Goal: Task Accomplishment & Management: Manage account settings

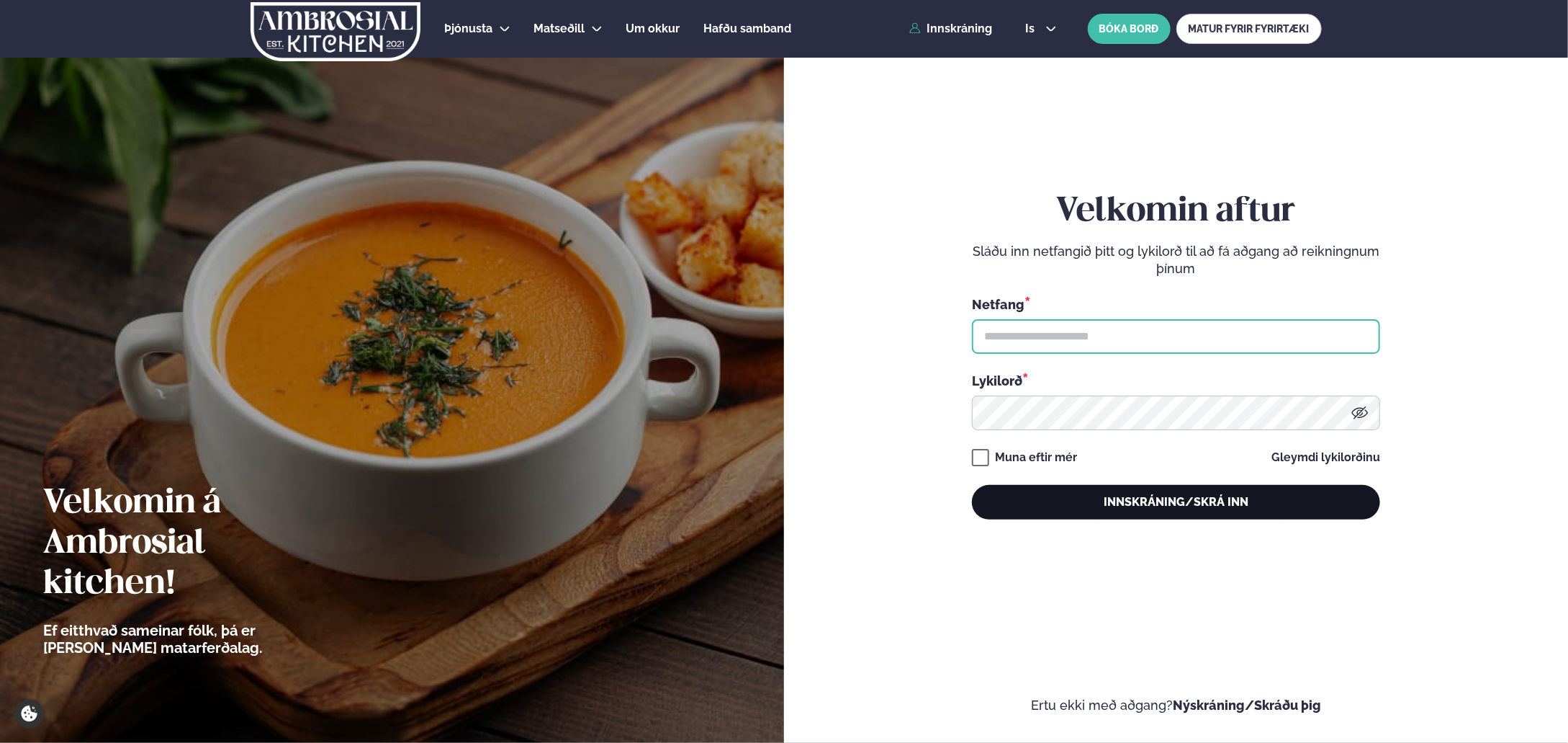
type input "**********"
click at [1112, 503] on button "Innskráning/Skrá inn" at bounding box center [1176, 502] width 408 height 34
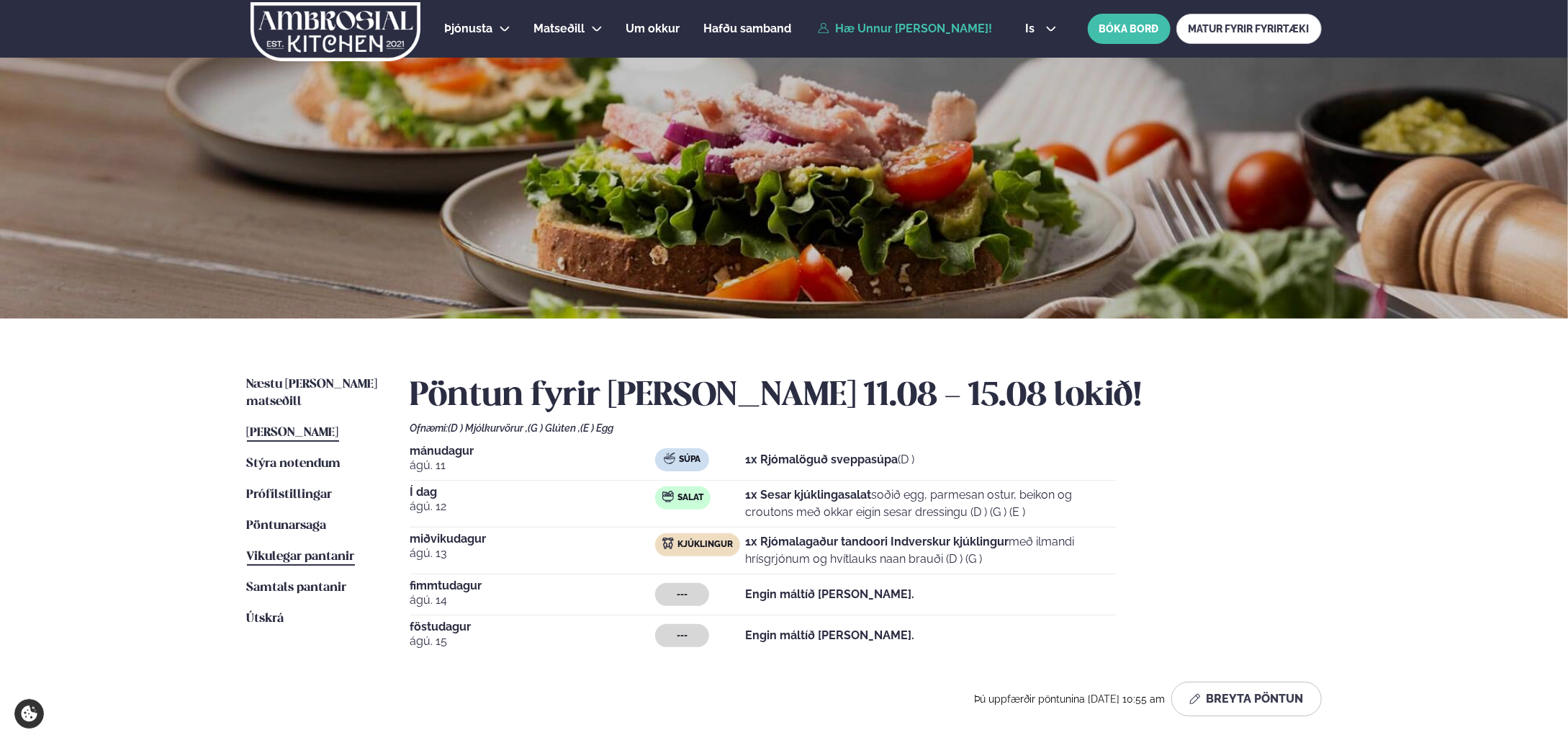
click at [323, 550] on span "Vikulegar pantanir" at bounding box center [301, 556] width 108 height 12
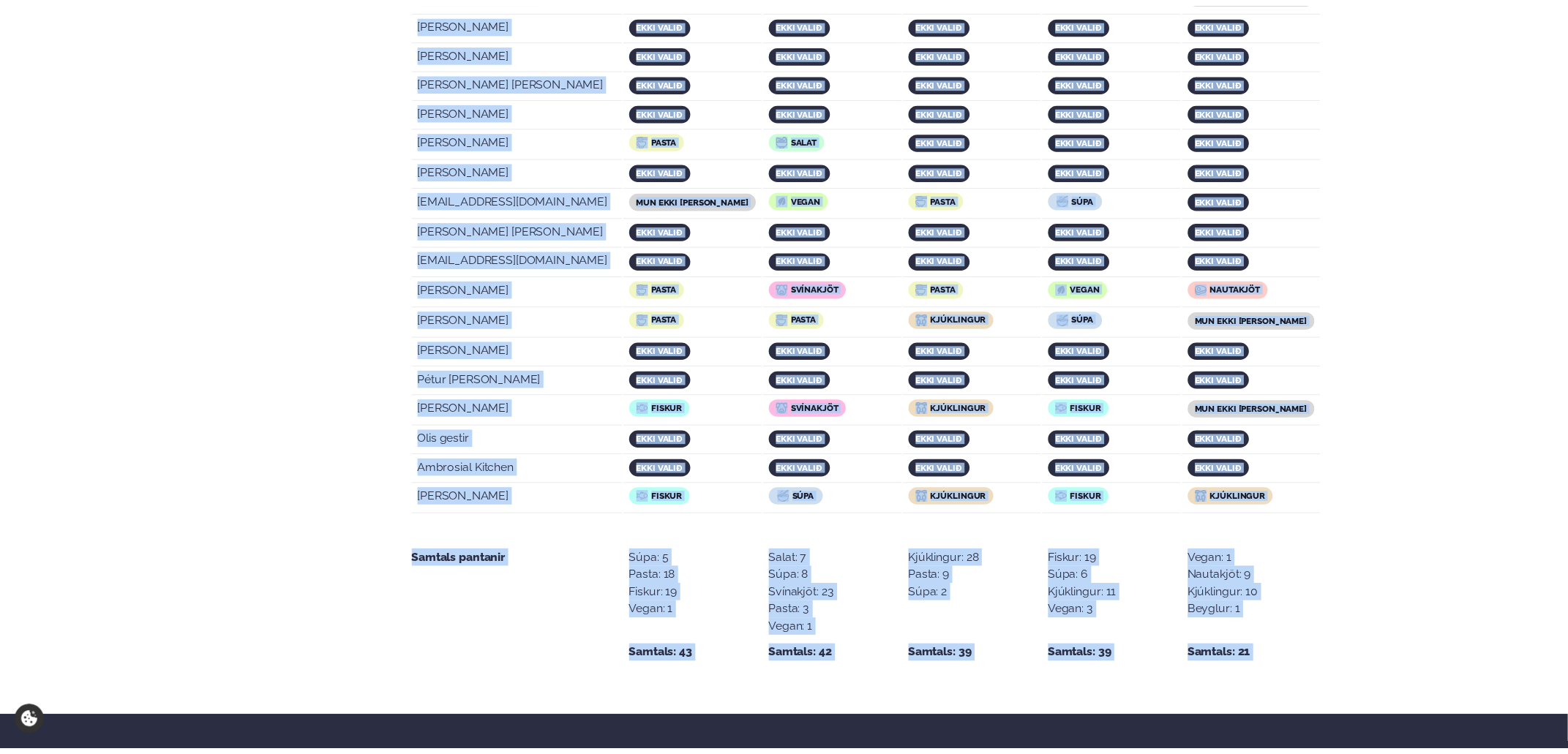
scroll to position [2791, 0]
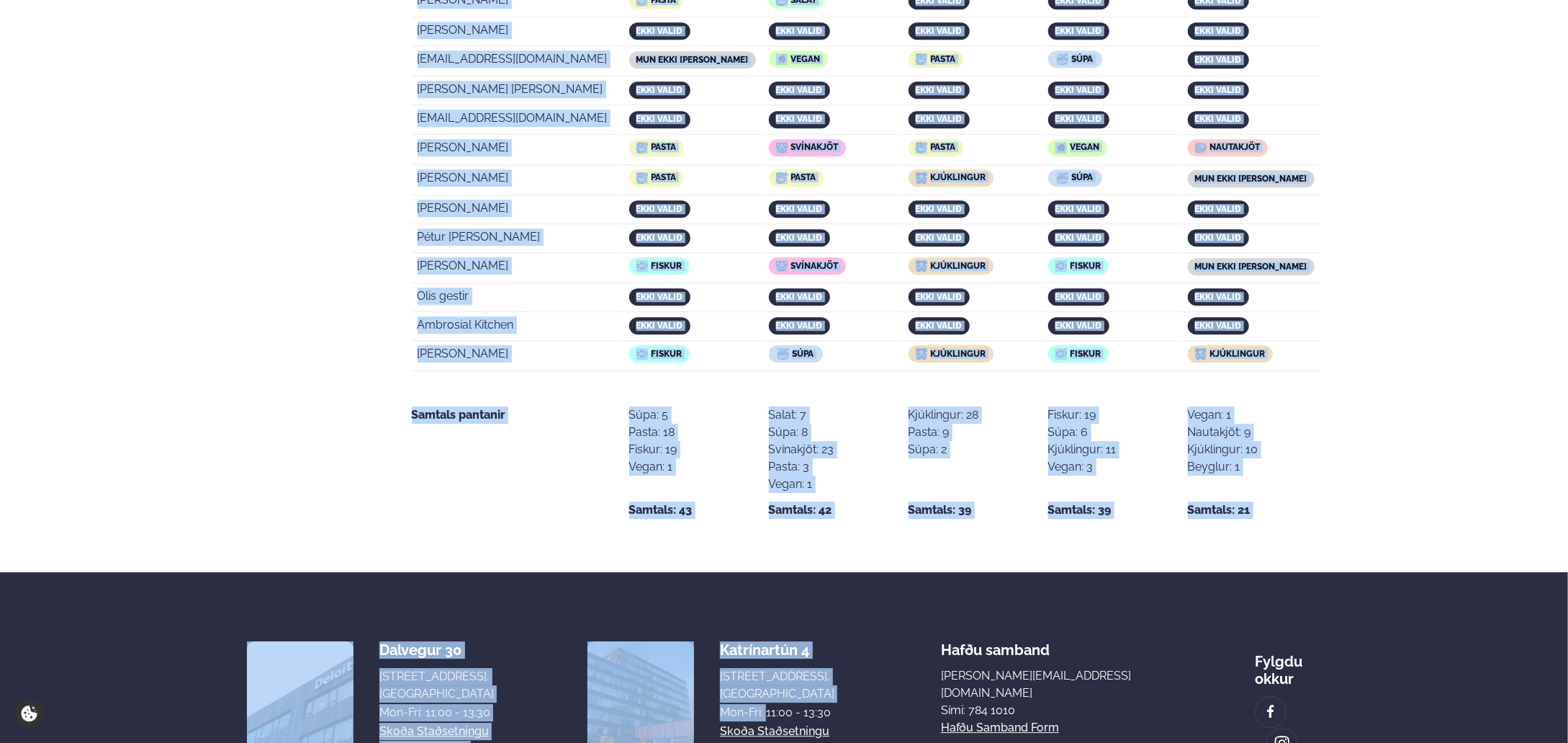
drag, startPoint x: 421, startPoint y: 446, endPoint x: 1294, endPoint y: 229, distance: 899.6
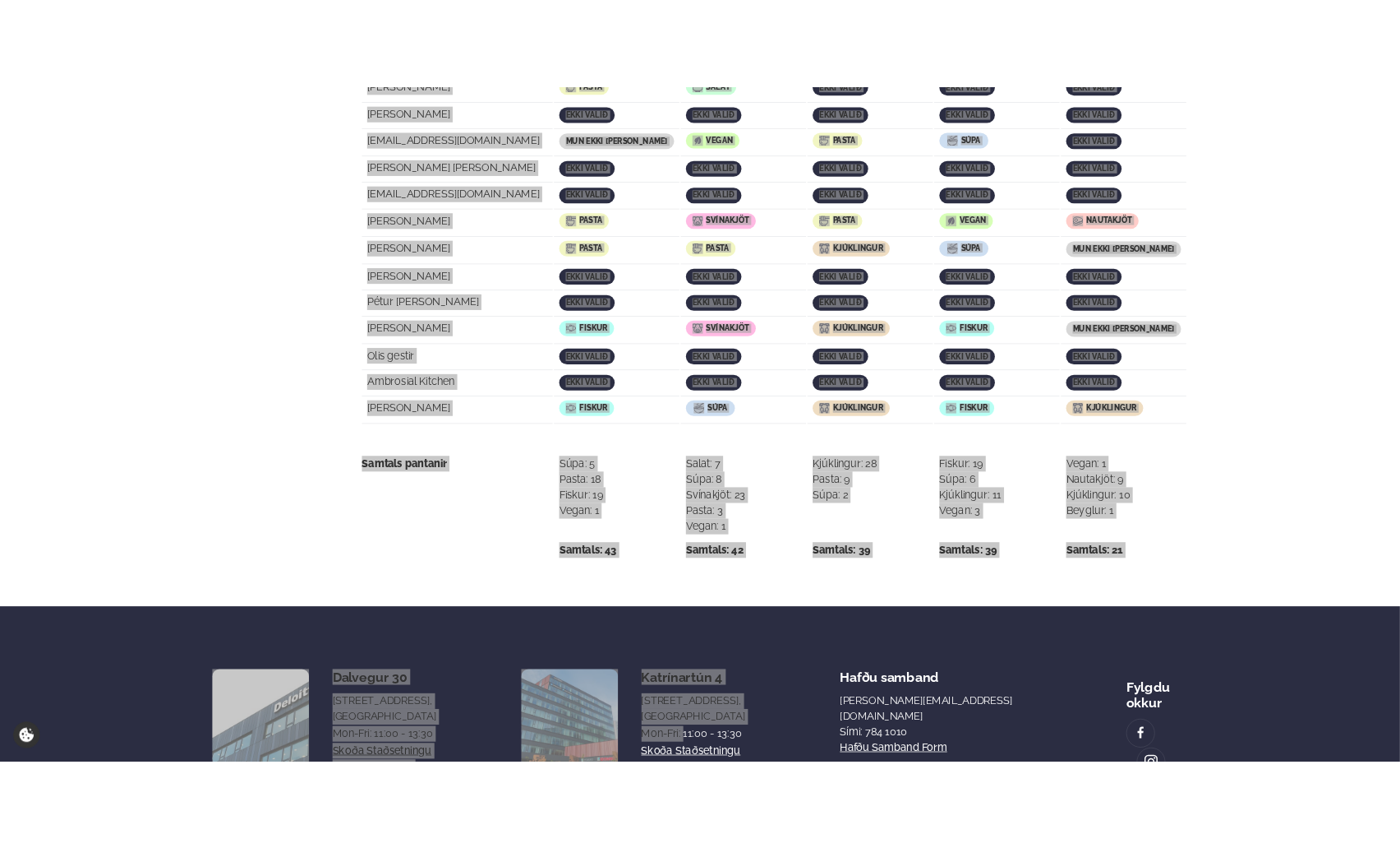
scroll to position [3137, 0]
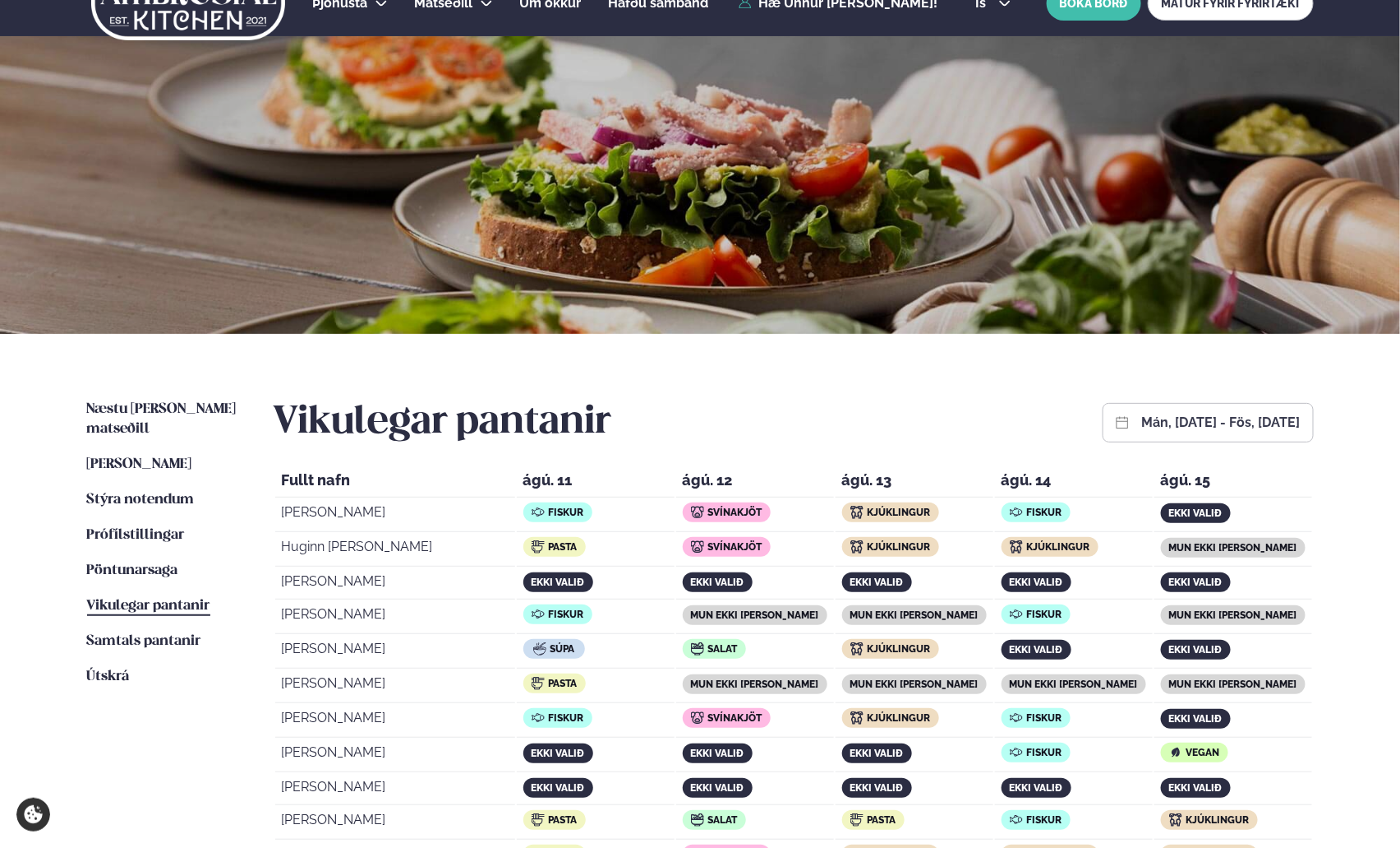
scroll to position [0, 0]
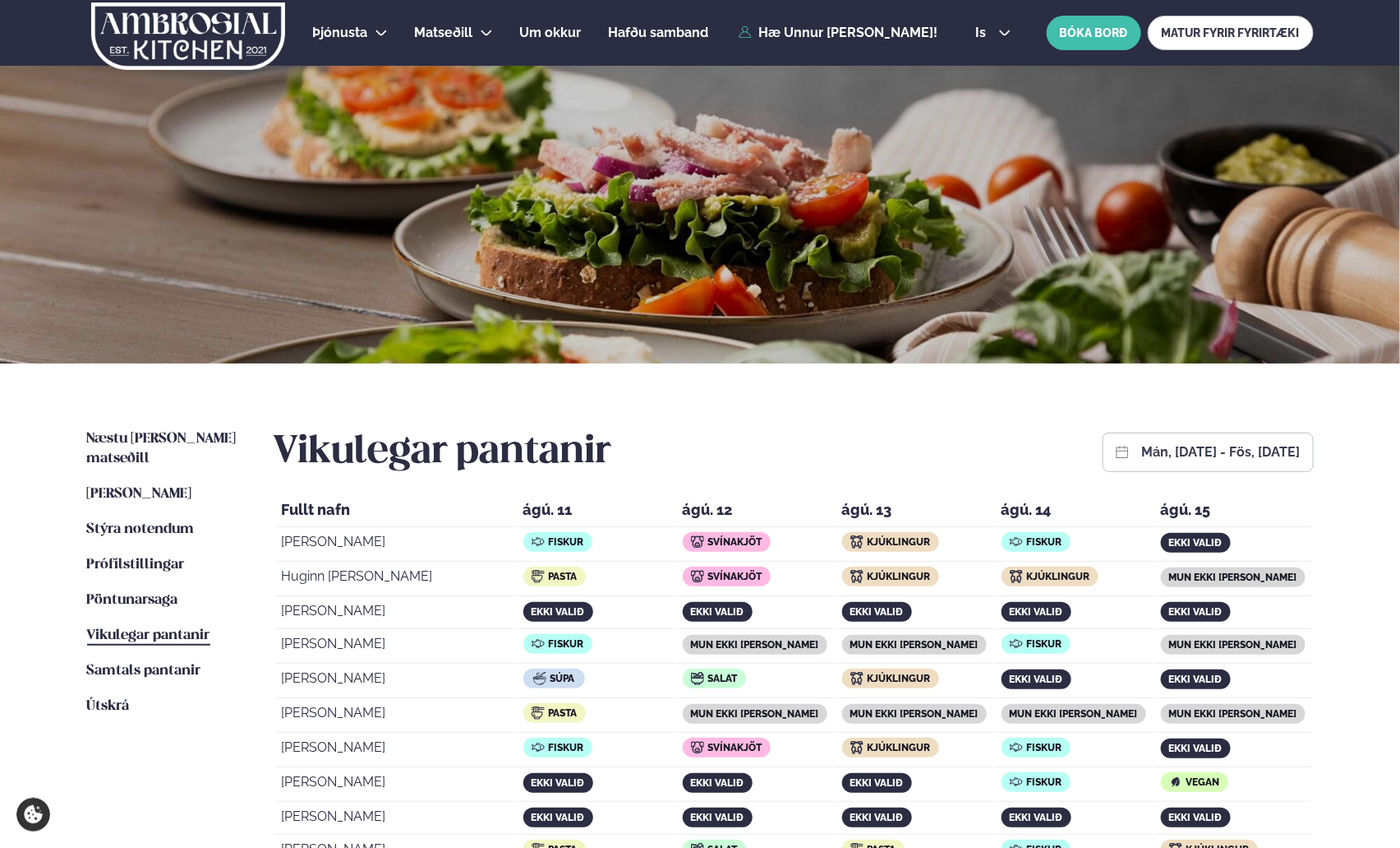
click at [803, 451] on div "Vikulegar pantanir mán, [DATE] - fös, [DATE]" at bounding box center [793, 452] width 1040 height 46
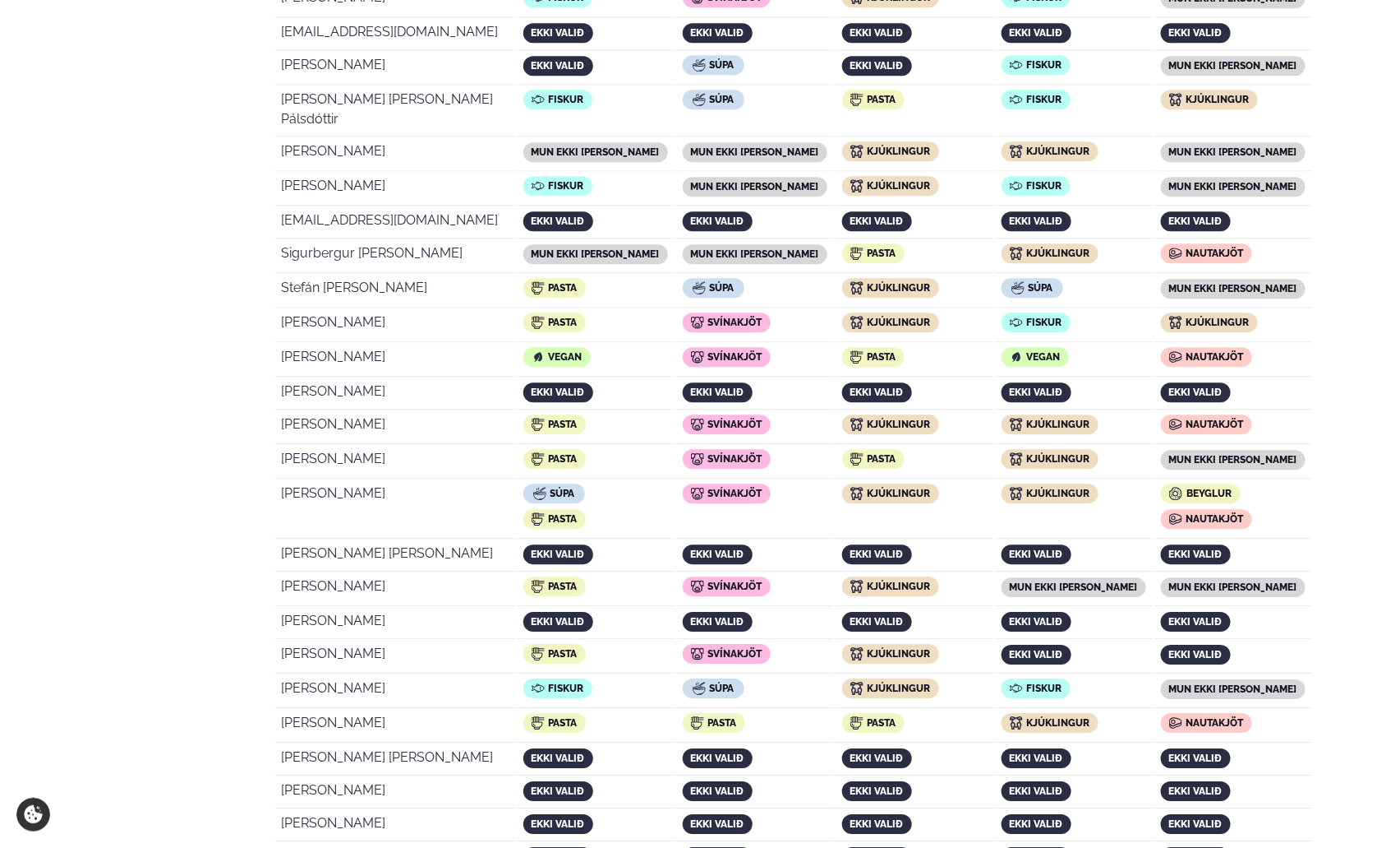
scroll to position [1679, 0]
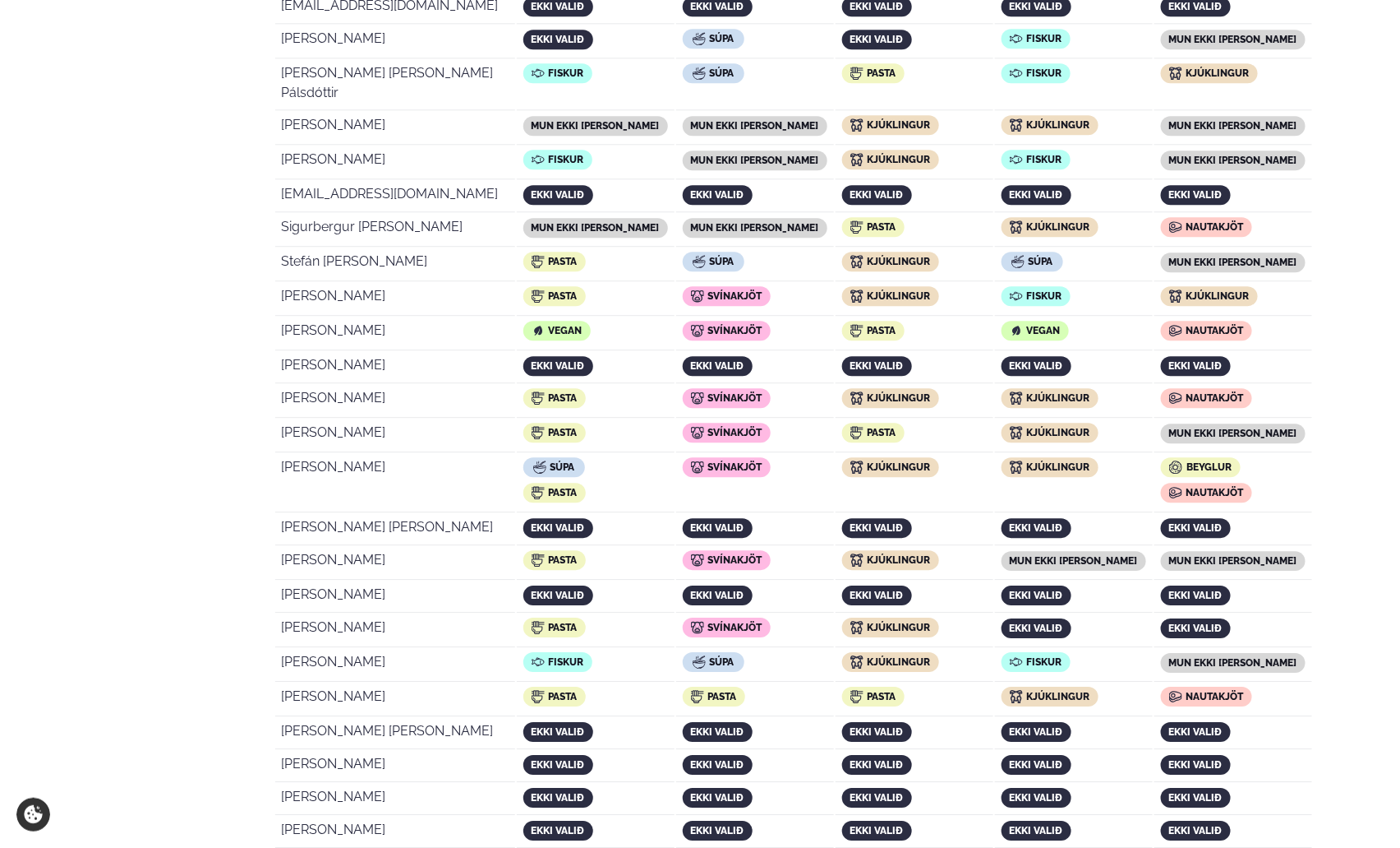
click at [107, 455] on ul "Næstu [PERSON_NAME] matseðill Næsta vika [PERSON_NAME] matseðill Þessa [PERSON_…" at bounding box center [164, 402] width 154 height 3303
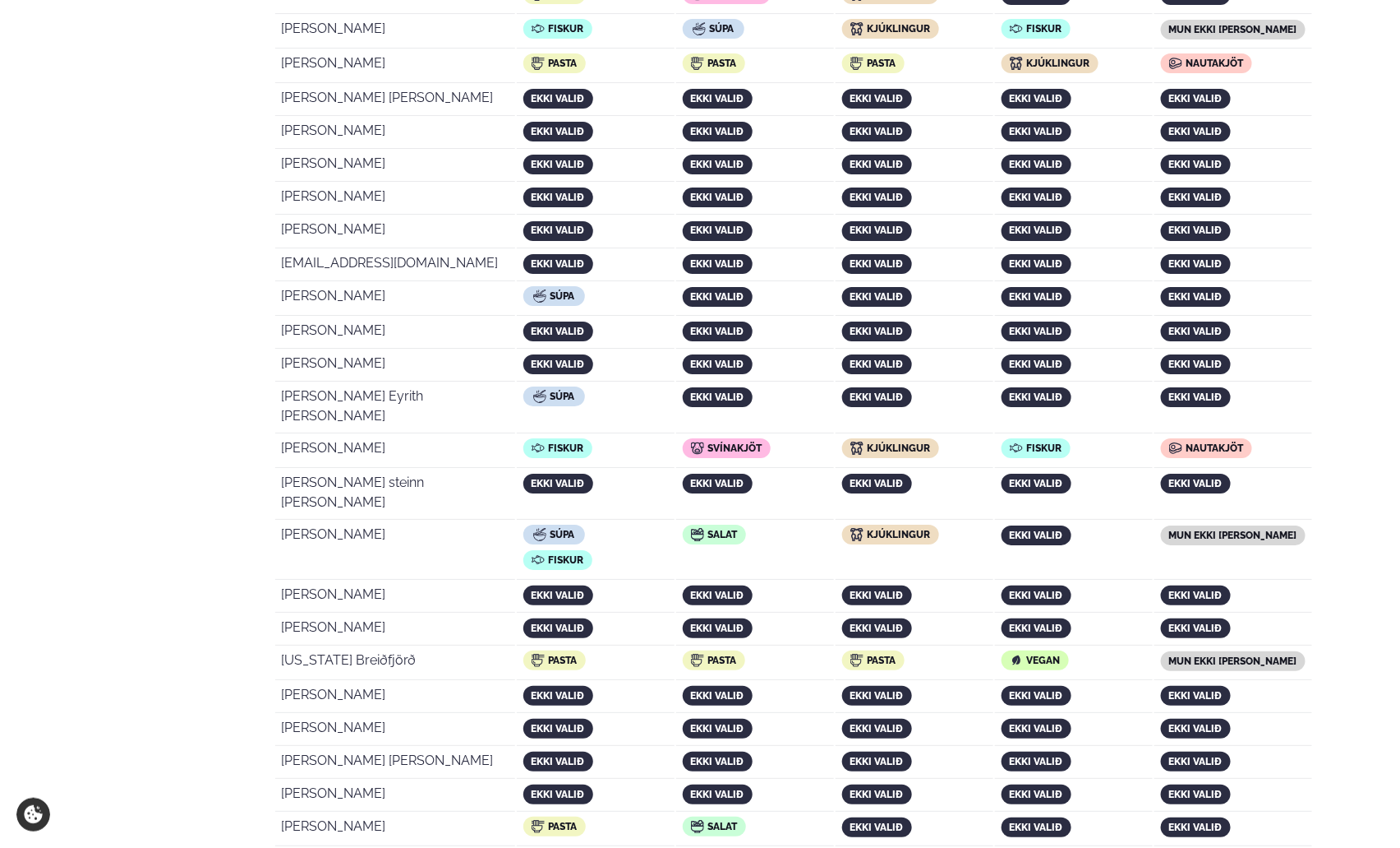
scroll to position [2399, 0]
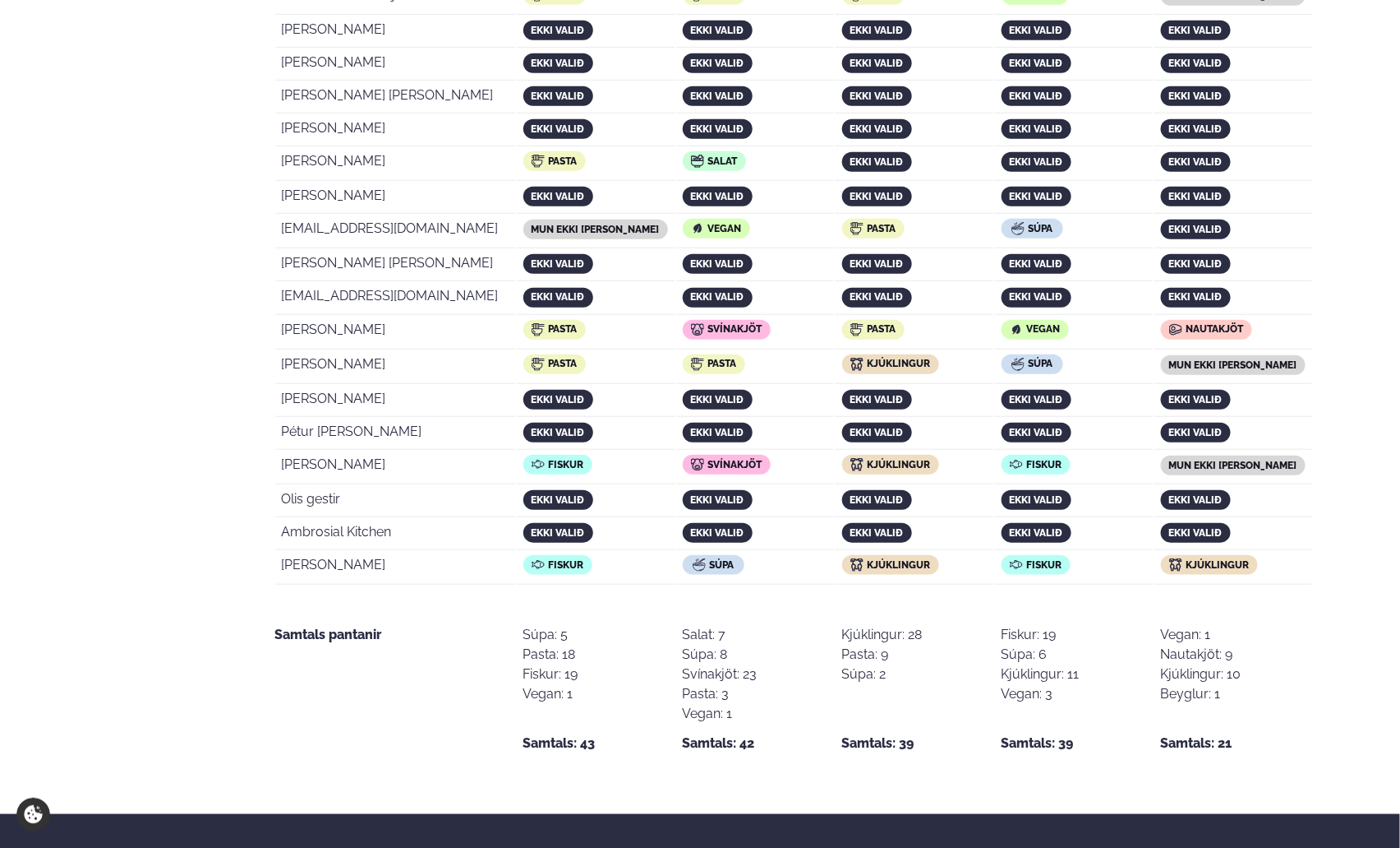
scroll to position [3137, 0]
